Goal: Transaction & Acquisition: Purchase product/service

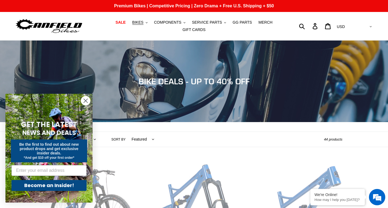
scroll to position [1, 0]
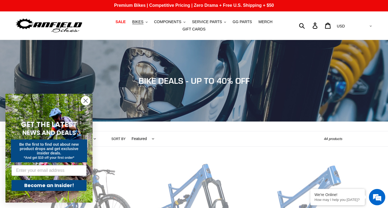
click at [84, 102] on icon "Close dialog" at bounding box center [86, 101] width 4 height 4
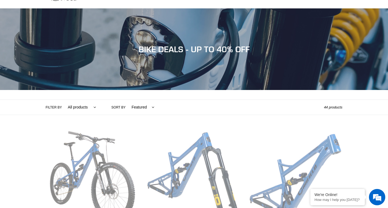
scroll to position [32, 0]
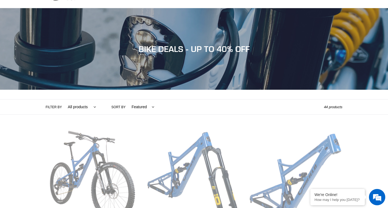
click at [93, 104] on select "All products 275 29er balance BFCM23 BFCM24 CBF DEMO BIKE Downhill Enduro Full …" at bounding box center [80, 107] width 35 height 15
select select "/collections/bikes/trail-am"
click at [63, 100] on select "All products 275 29er balance BFCM23 BFCM24 CBF DEMO BIKE Downhill Enduro Full …" at bounding box center [80, 107] width 35 height 15
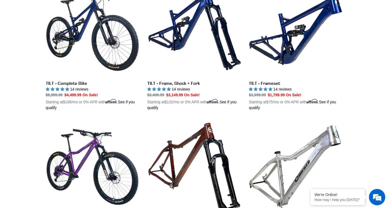
scroll to position [179, 0]
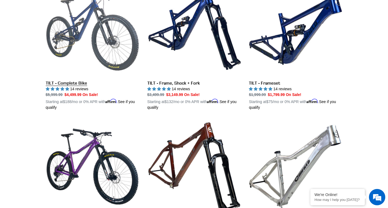
click at [69, 77] on link "TILT - Complete Bike" at bounding box center [92, 46] width 93 height 127
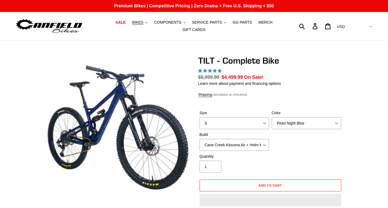
select select "highest-rating"
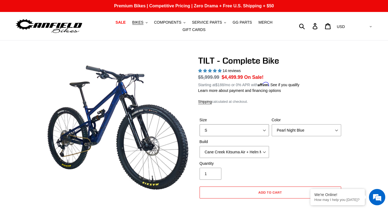
click at [224, 126] on select "S M L" at bounding box center [234, 130] width 69 height 12
select select "L"
click at [200, 124] on select "S M L" at bounding box center [234, 130] width 69 height 12
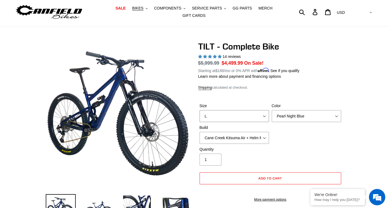
scroll to position [14, 0]
click at [302, 114] on select "Pearl Night Blue Stealth Silver Raw" at bounding box center [306, 116] width 69 height 12
click at [272, 110] on select "Pearl Night Blue Stealth Silver Raw" at bounding box center [306, 116] width 69 height 12
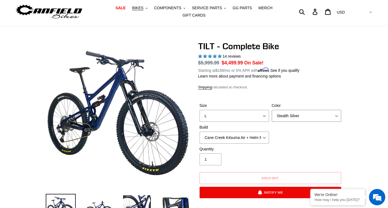
click at [293, 112] on select "Pearl Night Blue Stealth Silver Raw" at bounding box center [306, 116] width 69 height 12
select select "Raw"
click at [272, 110] on select "Pearl Night Blue Stealth Silver Raw" at bounding box center [306, 116] width 69 height 12
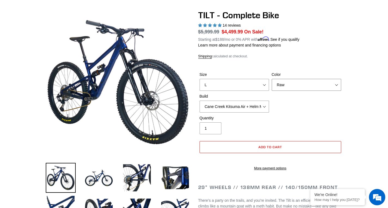
scroll to position [46, 0]
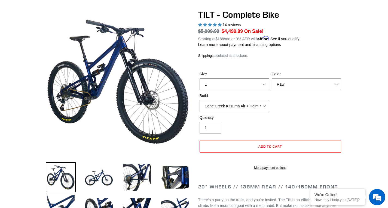
click at [251, 80] on select "S M L" at bounding box center [234, 84] width 69 height 12
click at [254, 102] on select "Cane Creek Kitsuma Air + Helm MKII 140 + SRAM GX Cane Creek Kitsuma Air + Helm …" at bounding box center [234, 106] width 69 height 12
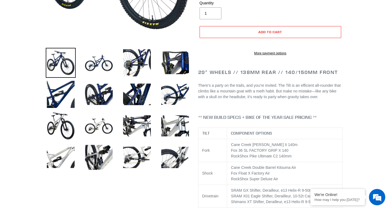
scroll to position [160, 0]
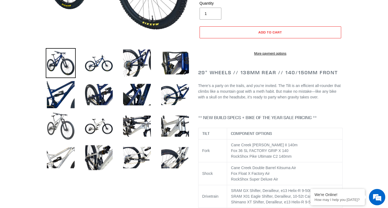
click at [65, 129] on img at bounding box center [61, 126] width 30 height 30
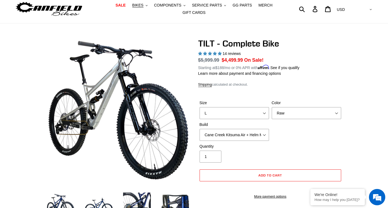
scroll to position [0, 0]
